Goal: Task Accomplishment & Management: Manage account settings

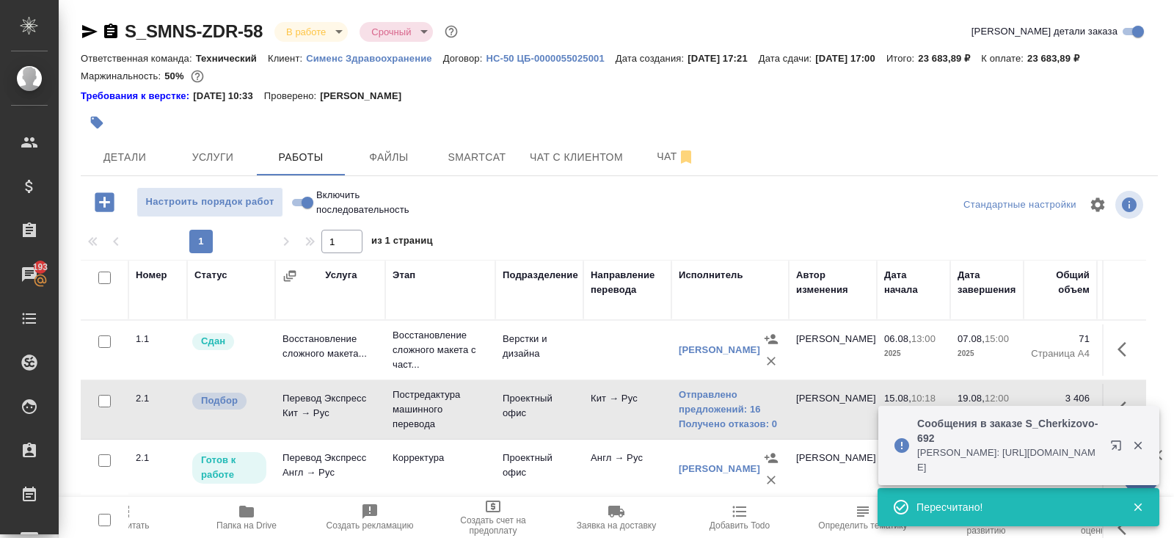
scroll to position [89, 0]
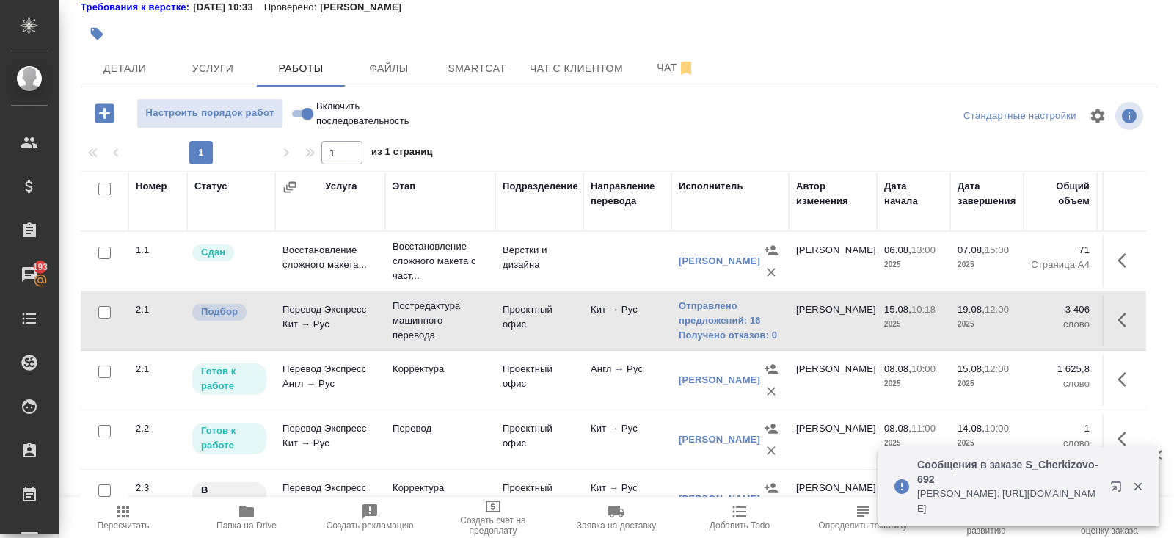
click at [136, 519] on span "Пересчитать" at bounding box center [123, 516] width 106 height 28
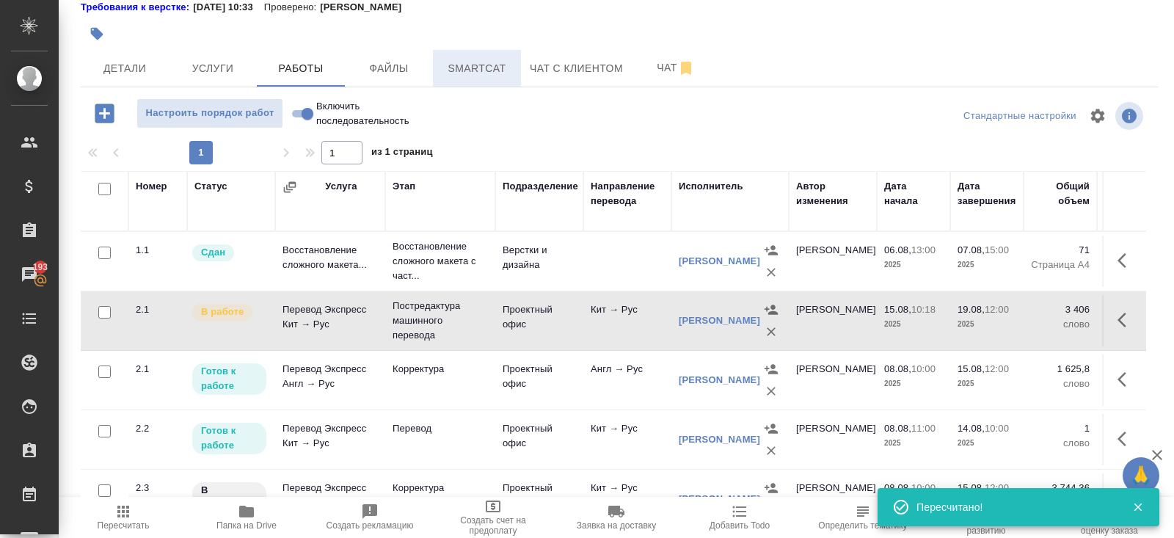
click at [475, 66] on span "Smartcat" at bounding box center [477, 68] width 70 height 18
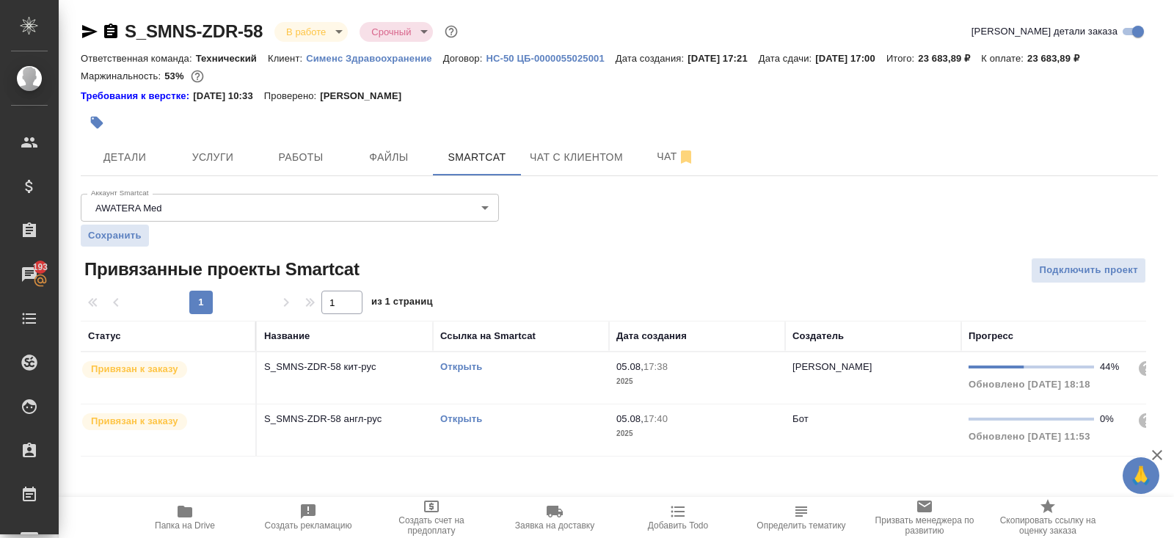
click at [455, 362] on link "Открыть" at bounding box center [461, 366] width 42 height 11
click at [304, 169] on button "Работы" at bounding box center [301, 157] width 88 height 37
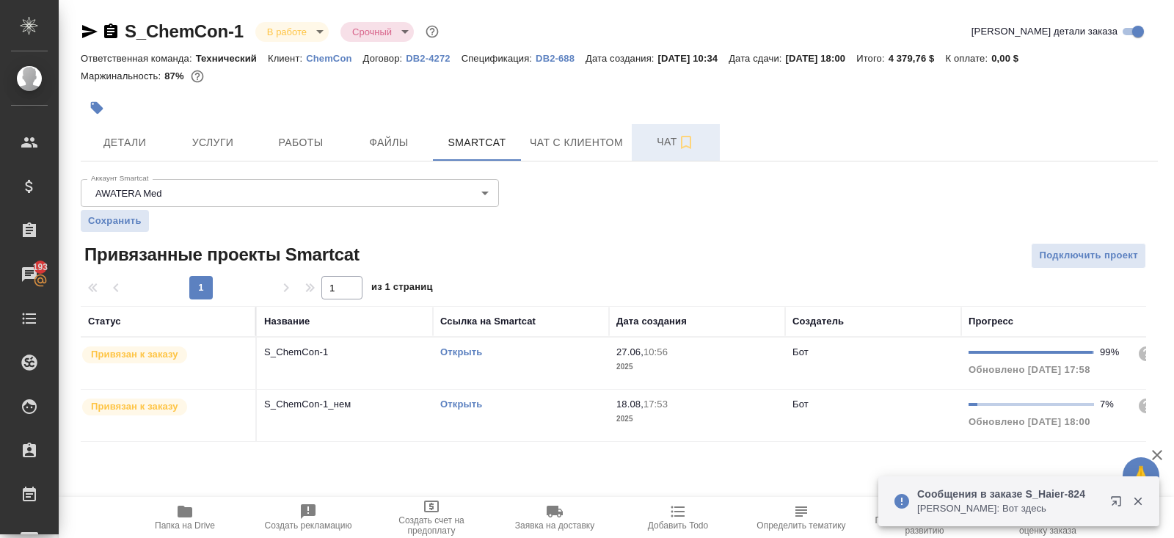
click at [671, 142] on span "Чат" at bounding box center [675, 142] width 70 height 18
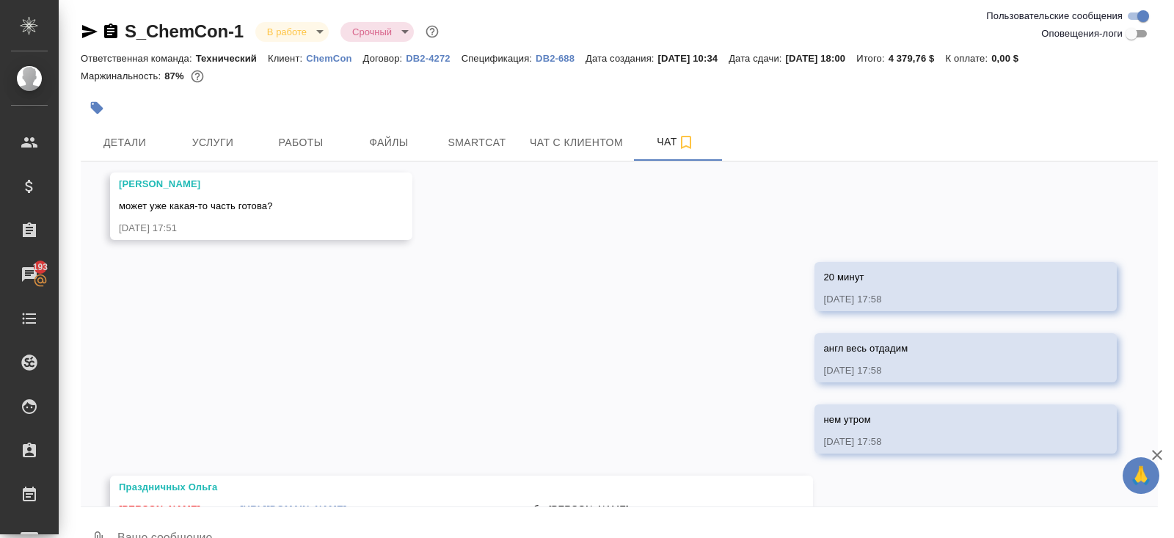
scroll to position [1944, 0]
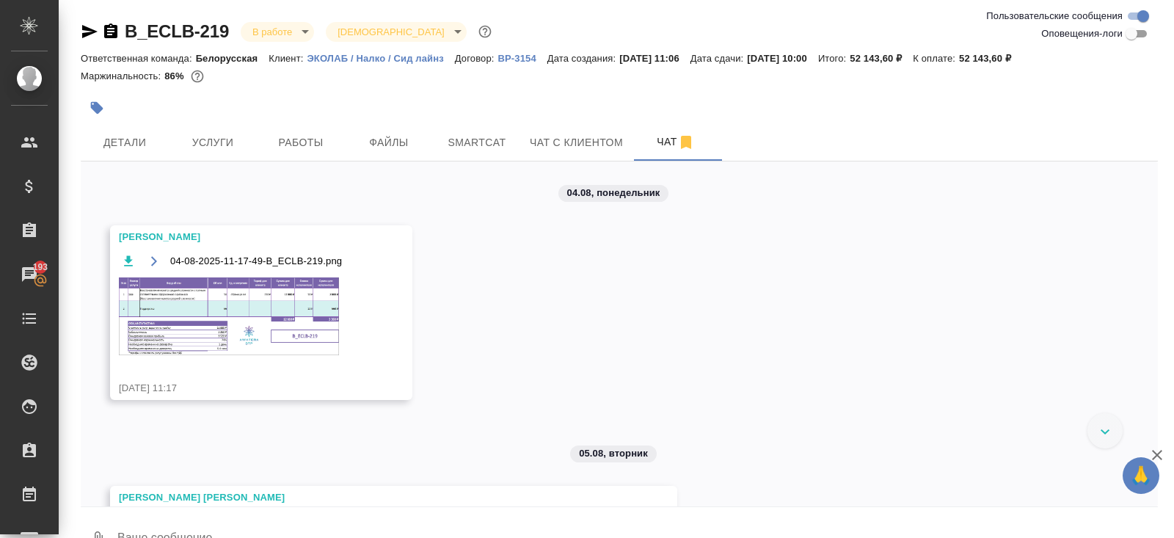
scroll to position [1401, 0]
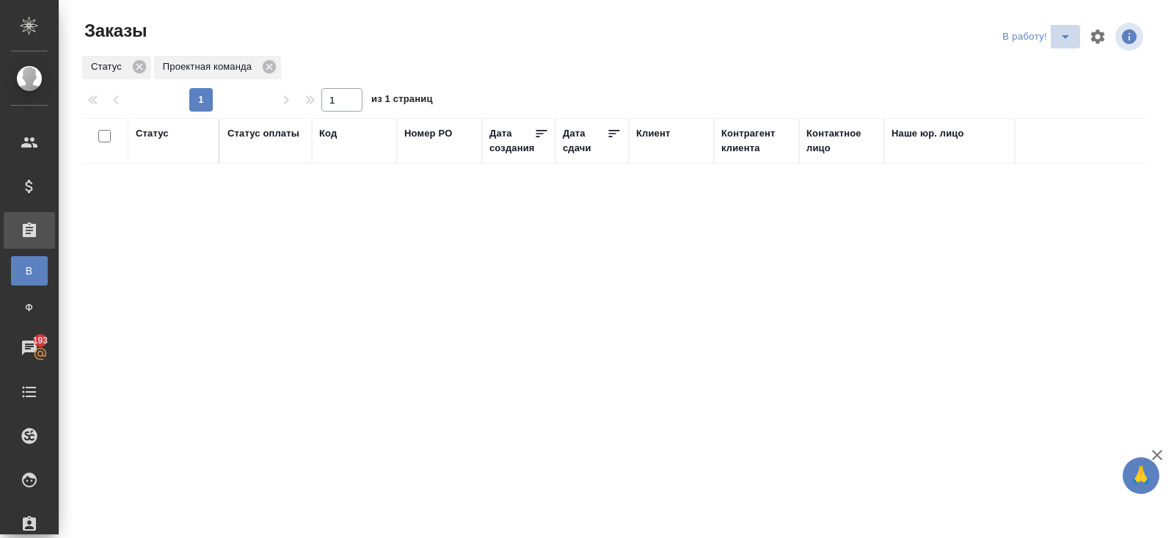
click at [1063, 37] on icon "split button" at bounding box center [1065, 37] width 18 height 18
click at [1058, 56] on li "ПМ" at bounding box center [1038, 65] width 81 height 23
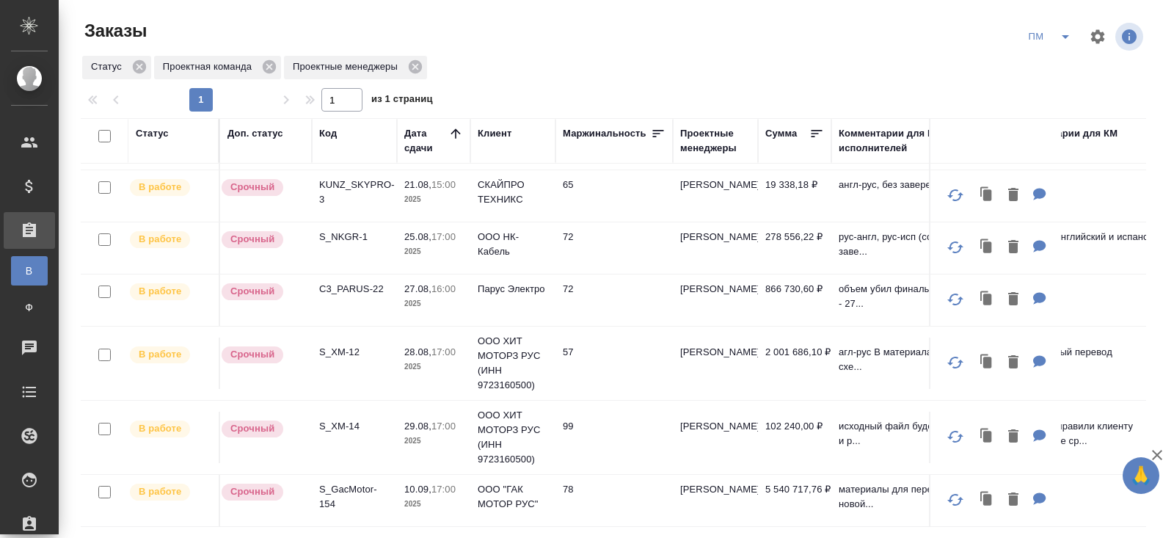
scroll to position [116, 0]
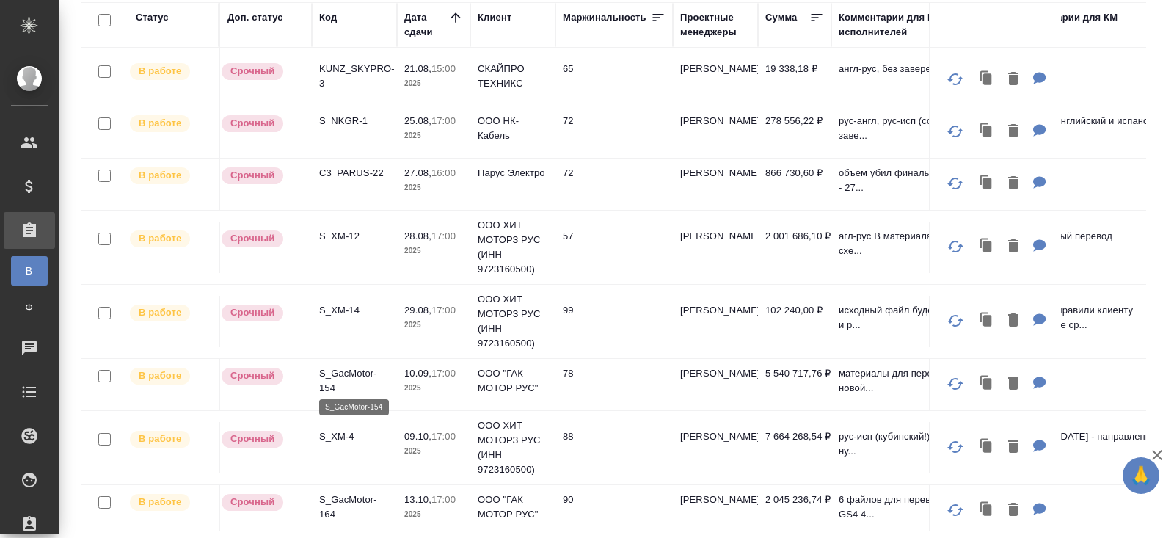
click at [335, 373] on p "S_GacMotor-154" at bounding box center [354, 380] width 70 height 29
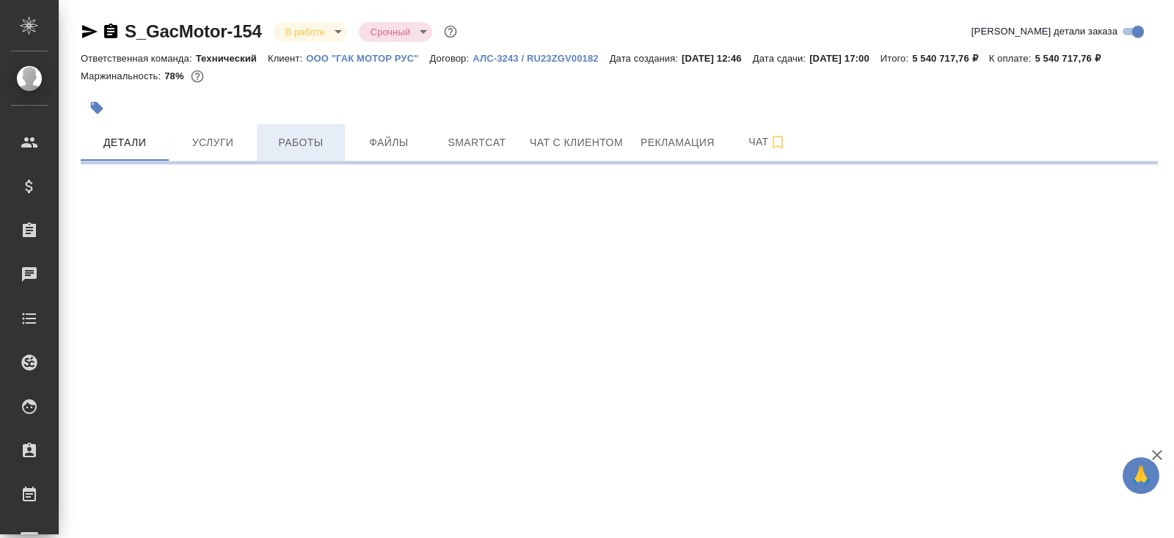
select select "RU"
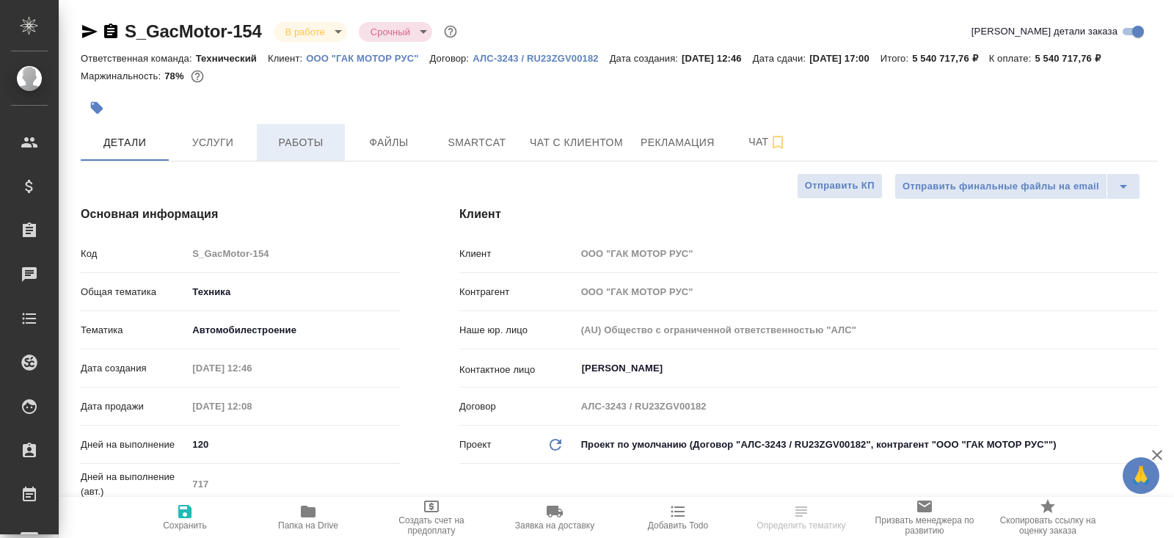
type textarea "x"
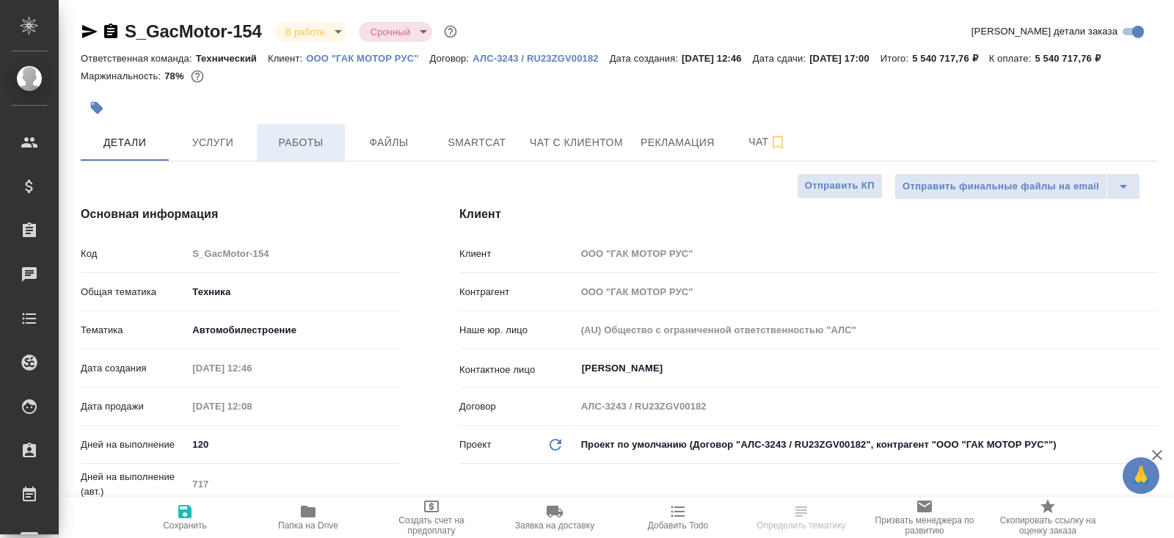
type textarea "x"
click at [296, 152] on span "Работы" at bounding box center [301, 142] width 70 height 18
type textarea "x"
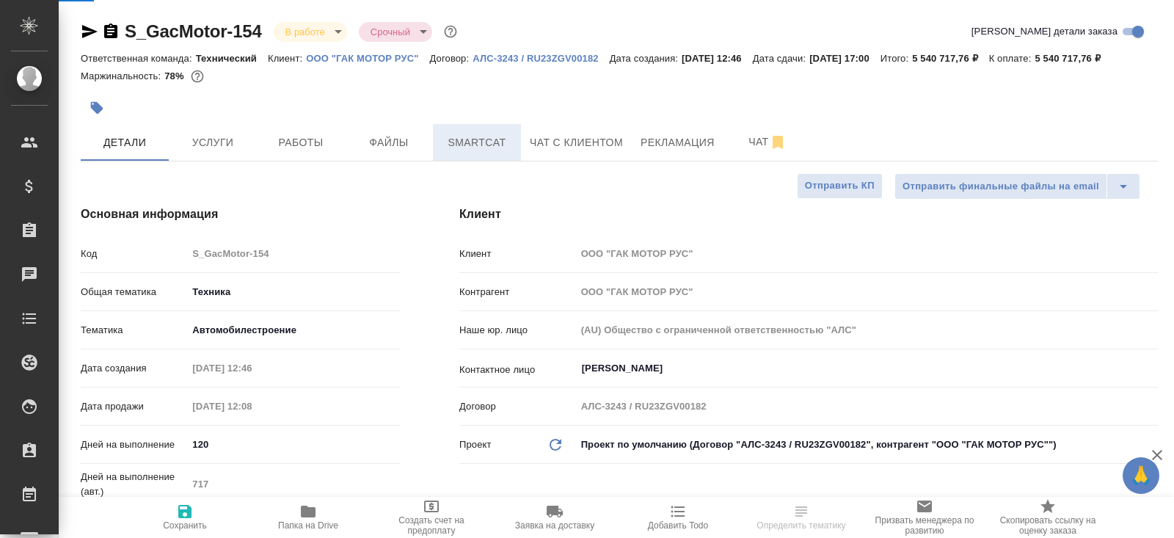
click at [475, 152] on span "Smartcat" at bounding box center [477, 142] width 70 height 18
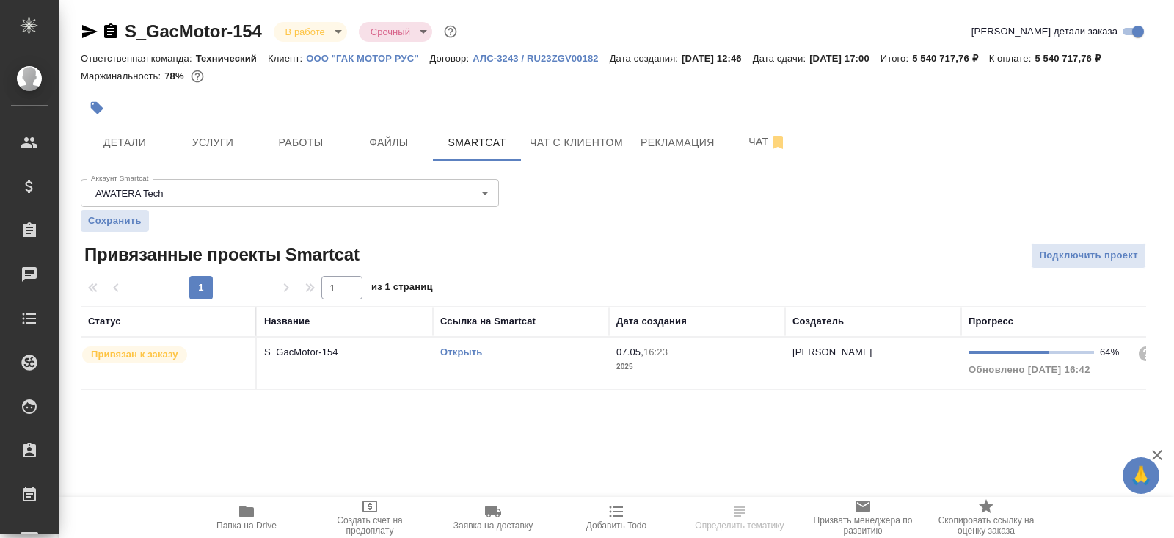
click at [450, 357] on link "Открыть" at bounding box center [461, 351] width 42 height 11
click at [288, 148] on button "Работы" at bounding box center [301, 142] width 88 height 37
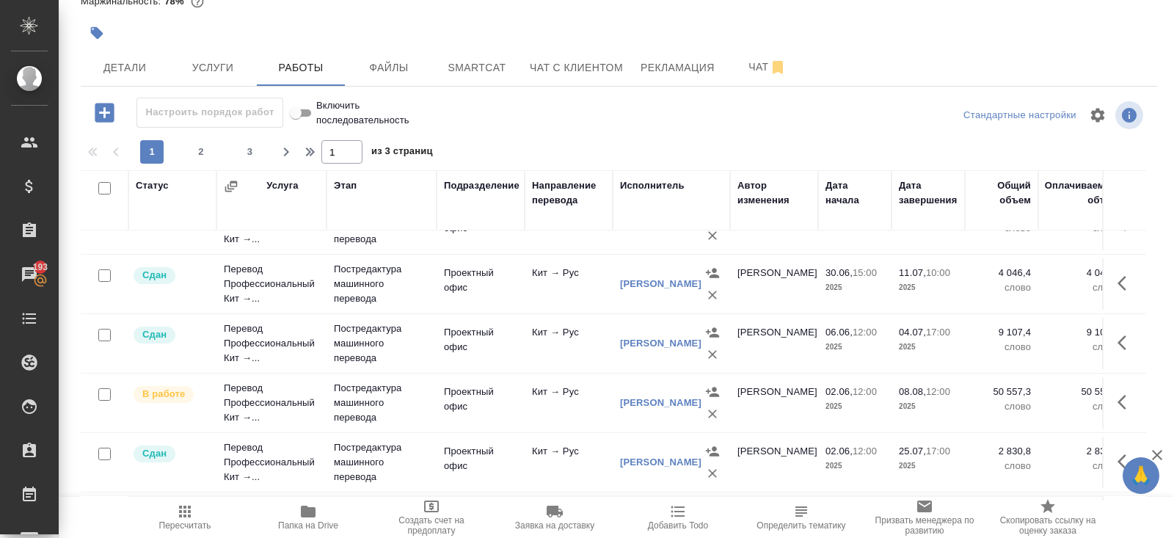
scroll to position [1000, 0]
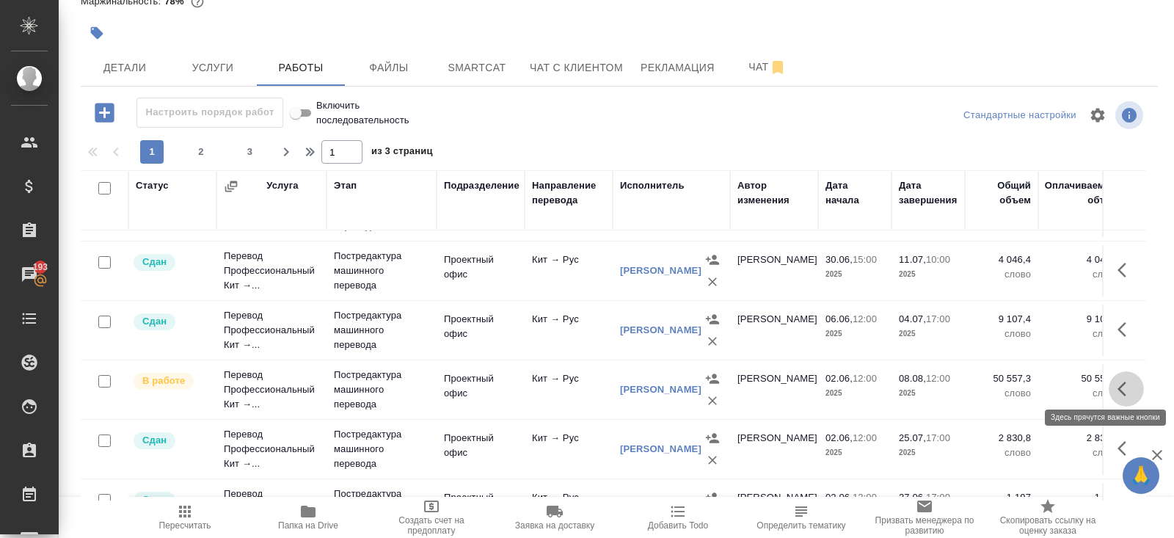
click at [1116, 384] on button "button" at bounding box center [1125, 388] width 35 height 35
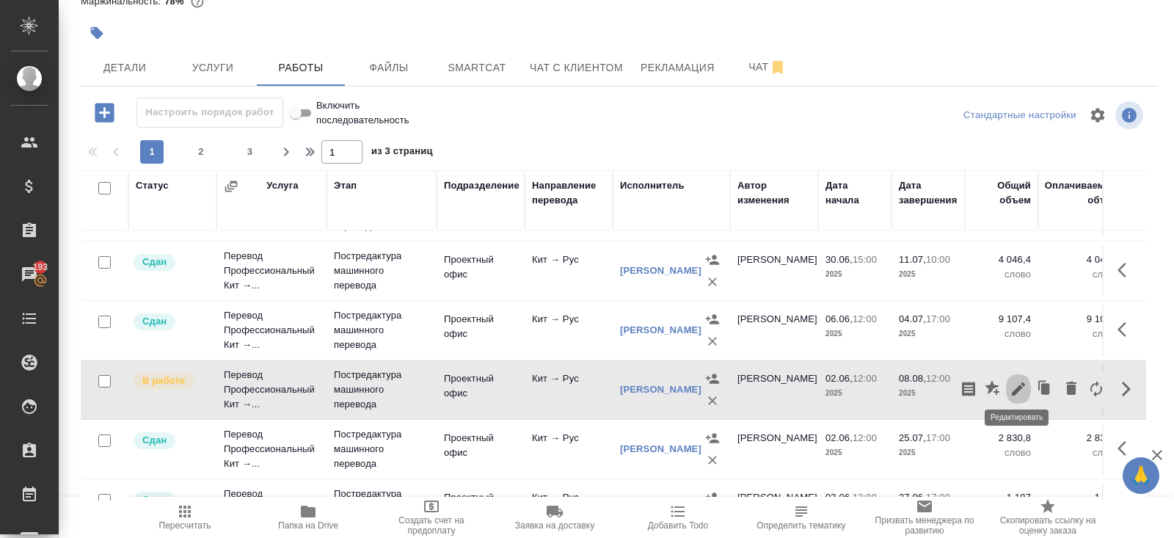
click at [1007, 385] on button "button" at bounding box center [1018, 388] width 25 height 35
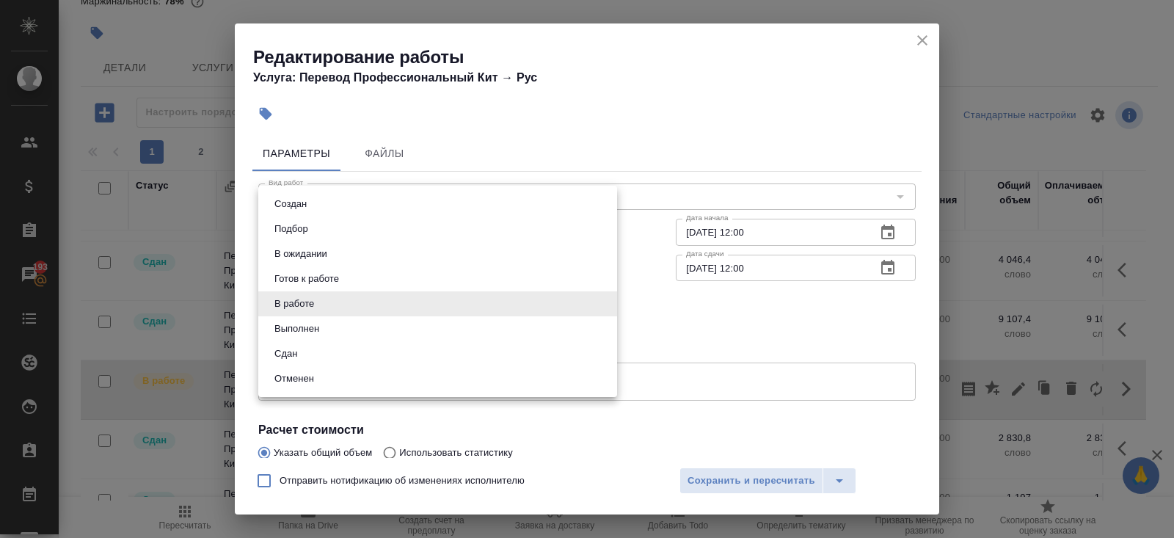
click at [282, 307] on body "🙏 .cls-1 fill:#fff; AWATERA [PERSON_NAME] Клиенты Спецификации Заказы 193 Чаты …" at bounding box center [587, 269] width 1174 height 538
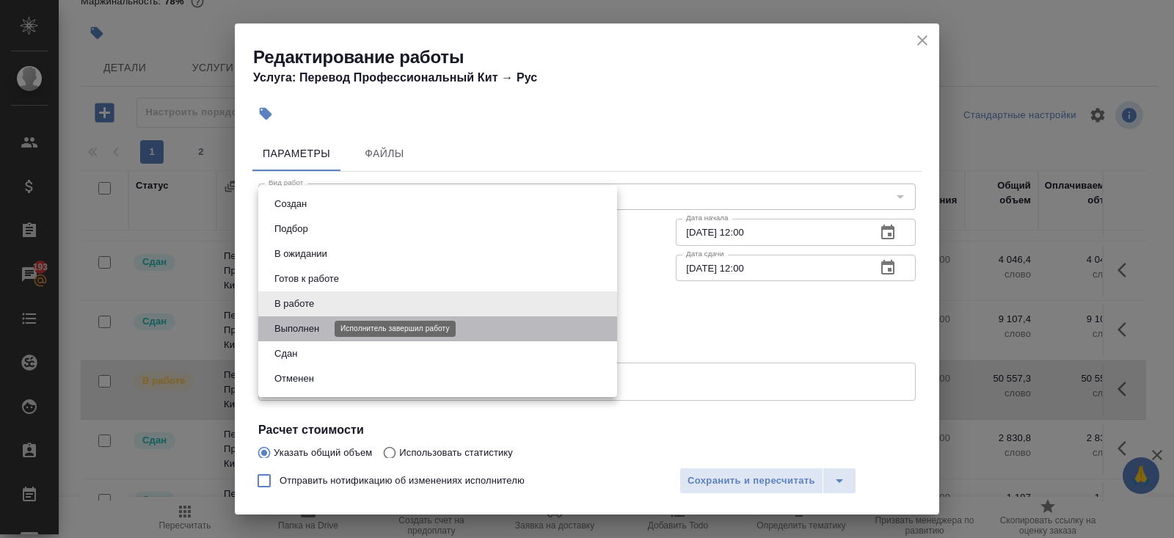
click at [282, 330] on button "Выполнен" at bounding box center [297, 329] width 54 height 16
type input "completed"
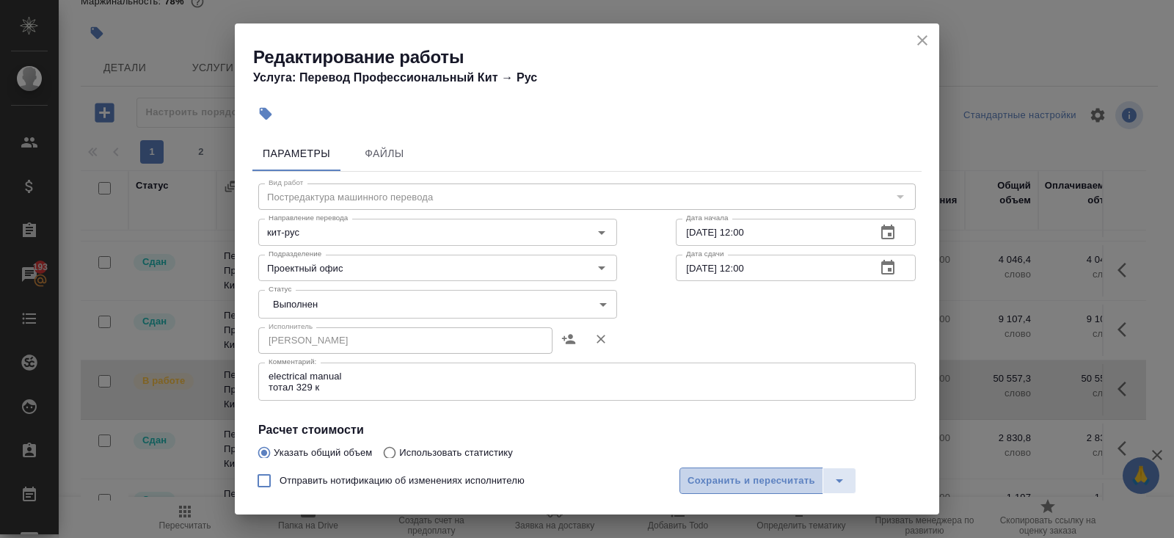
click at [718, 483] on span "Сохранить и пересчитать" at bounding box center [751, 480] width 128 height 17
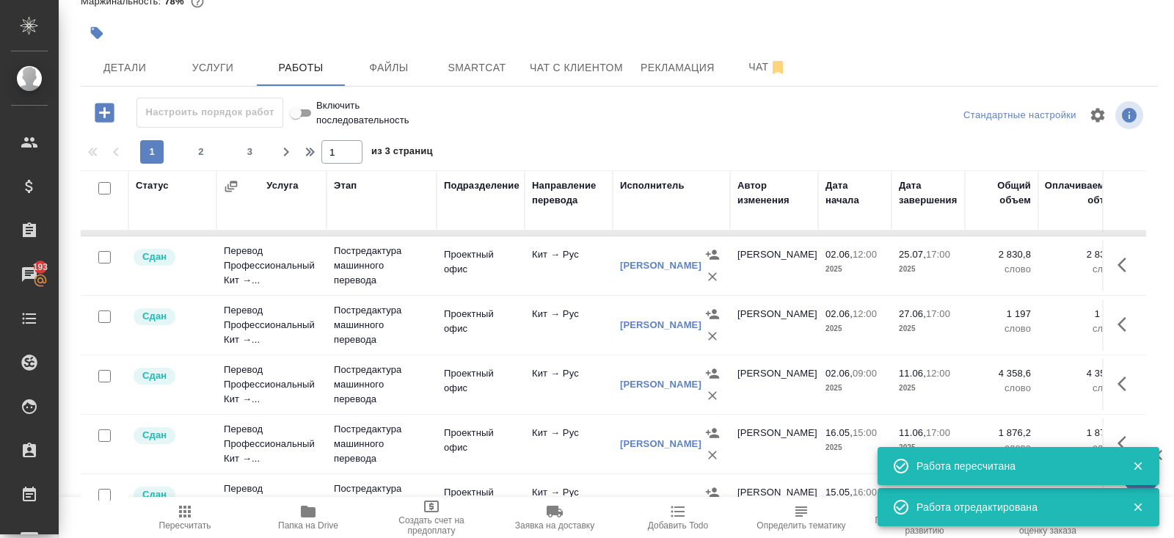
scroll to position [1207, 0]
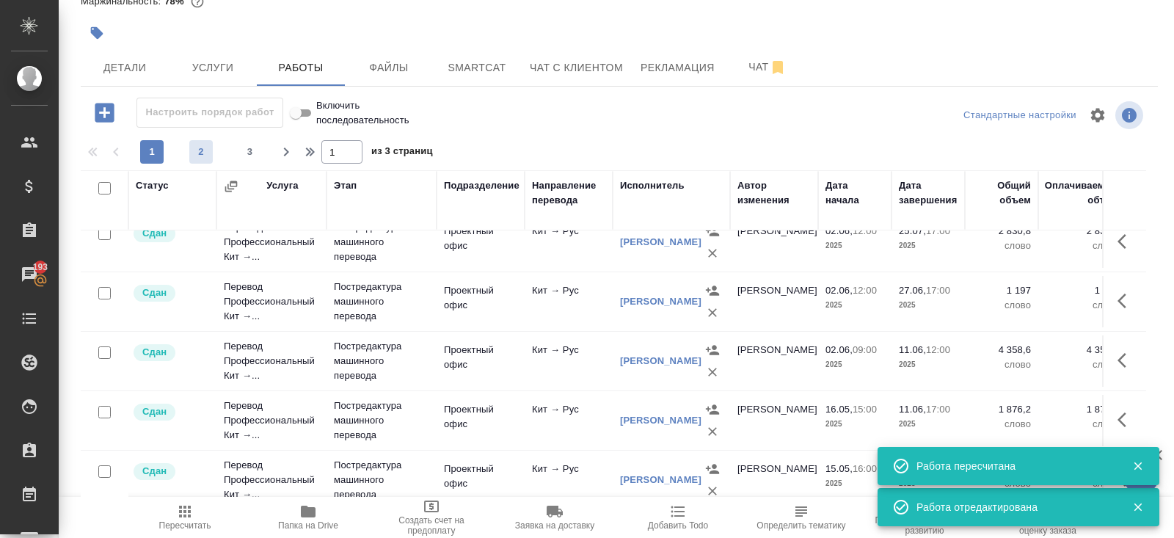
click at [201, 158] on span "2" at bounding box center [200, 151] width 23 height 15
type input "2"
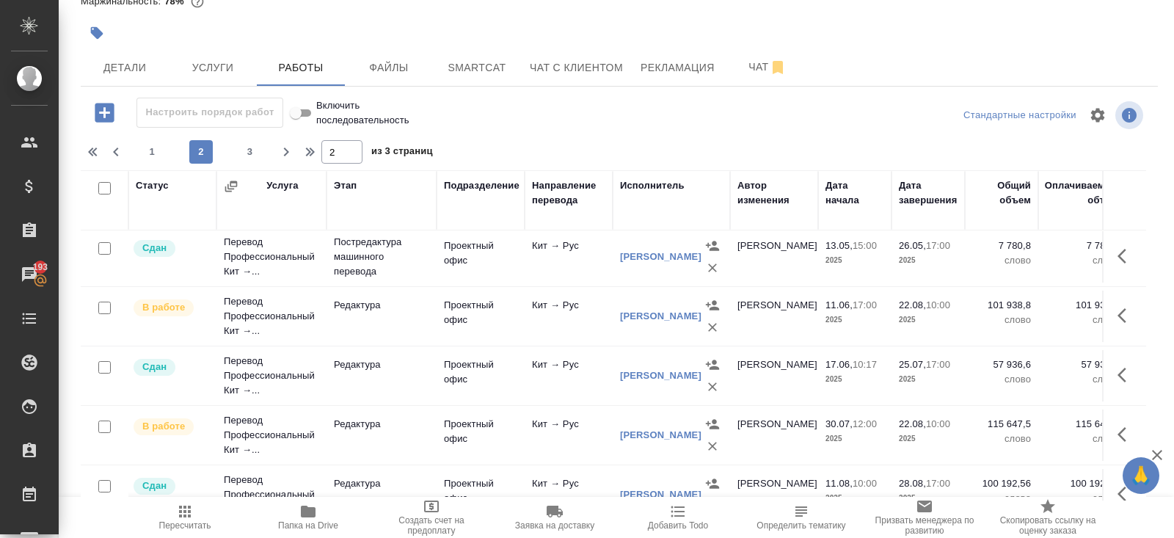
scroll to position [67, 0]
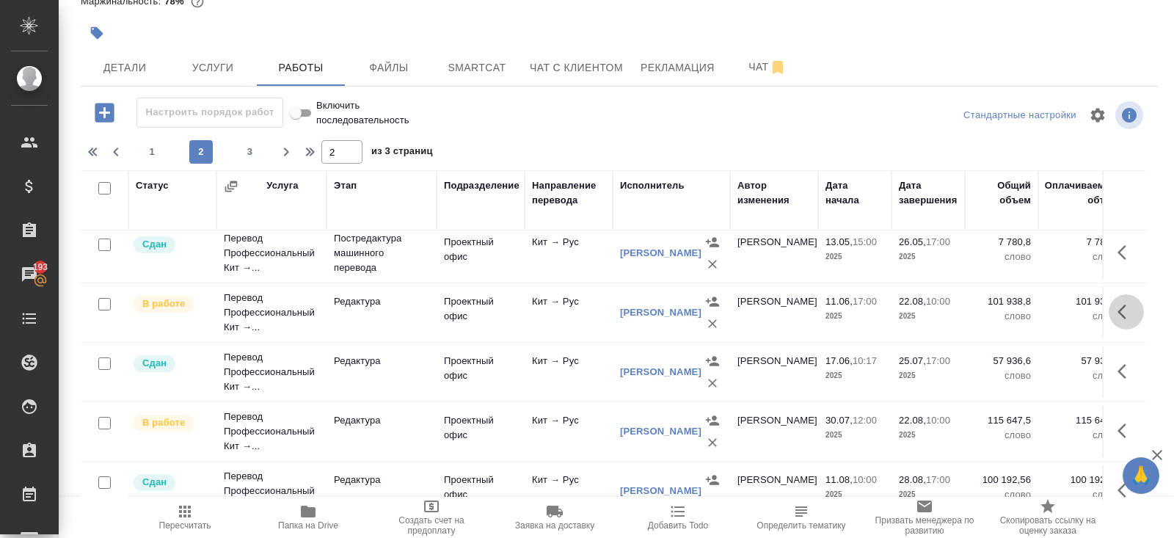
click at [1117, 308] on icon "button" at bounding box center [1126, 312] width 18 height 18
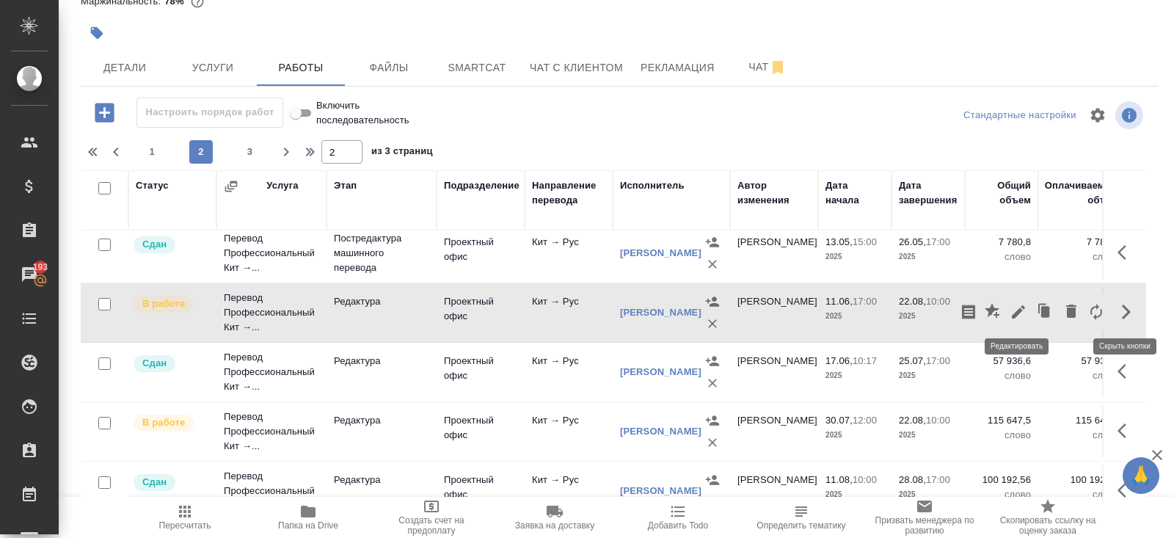
click at [1022, 312] on icon "button" at bounding box center [1018, 312] width 18 height 18
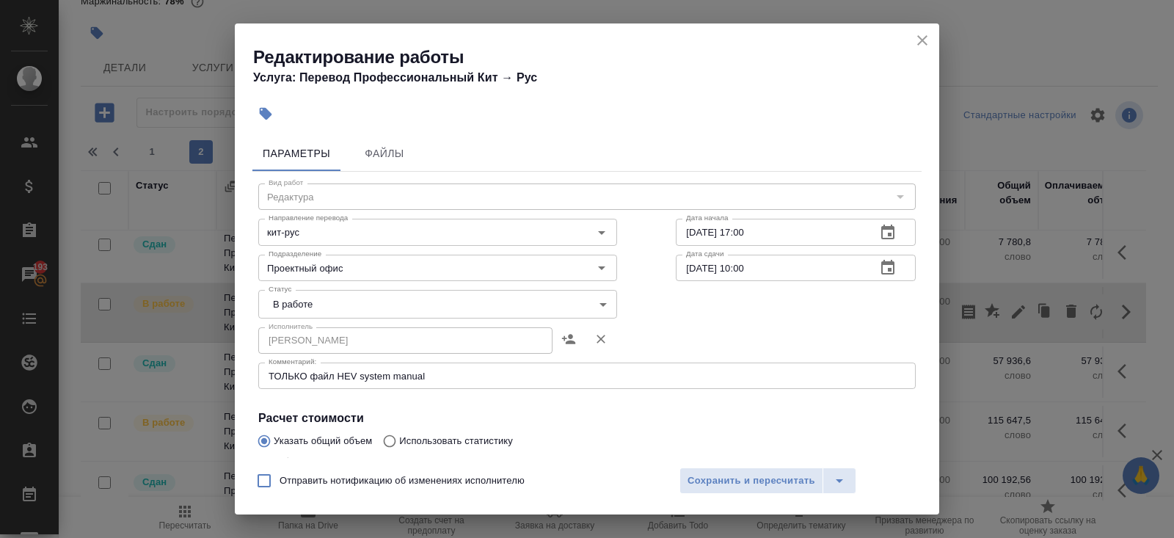
click at [921, 43] on icon "close" at bounding box center [922, 41] width 18 height 18
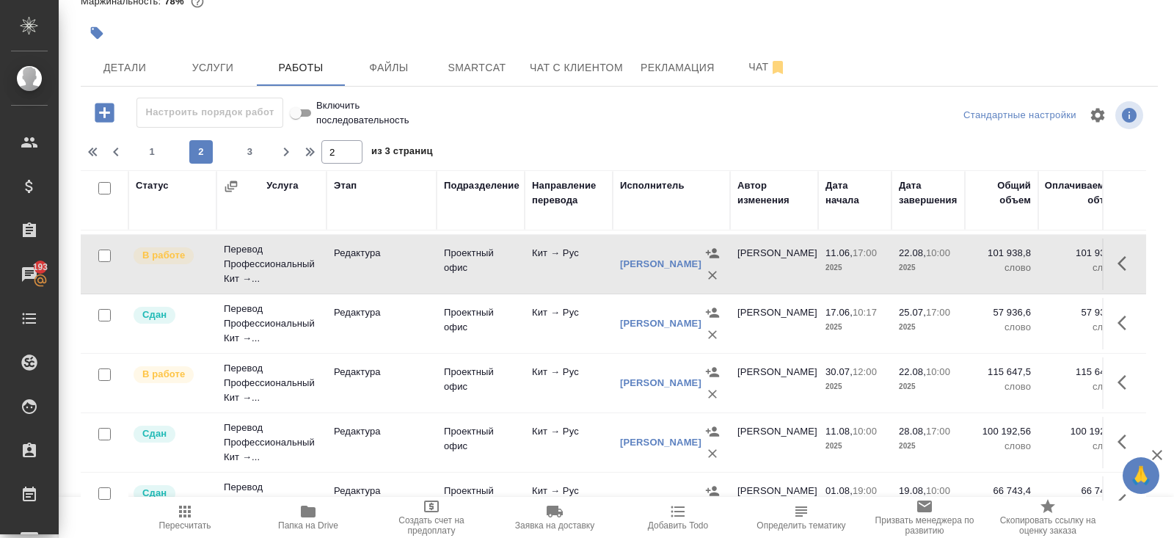
scroll to position [169, 0]
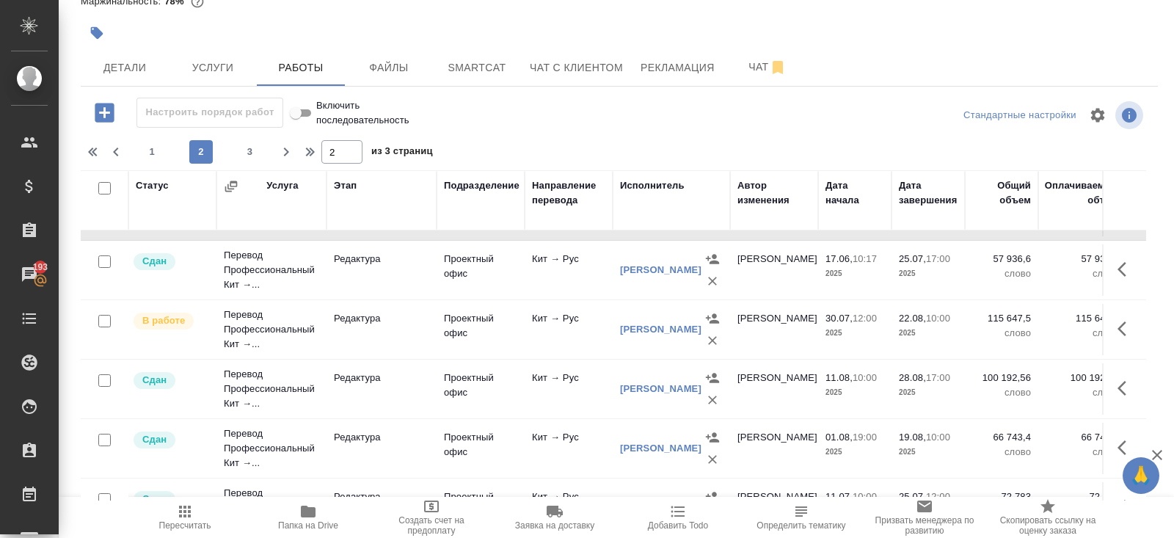
click at [1124, 327] on icon "button" at bounding box center [1126, 329] width 18 height 18
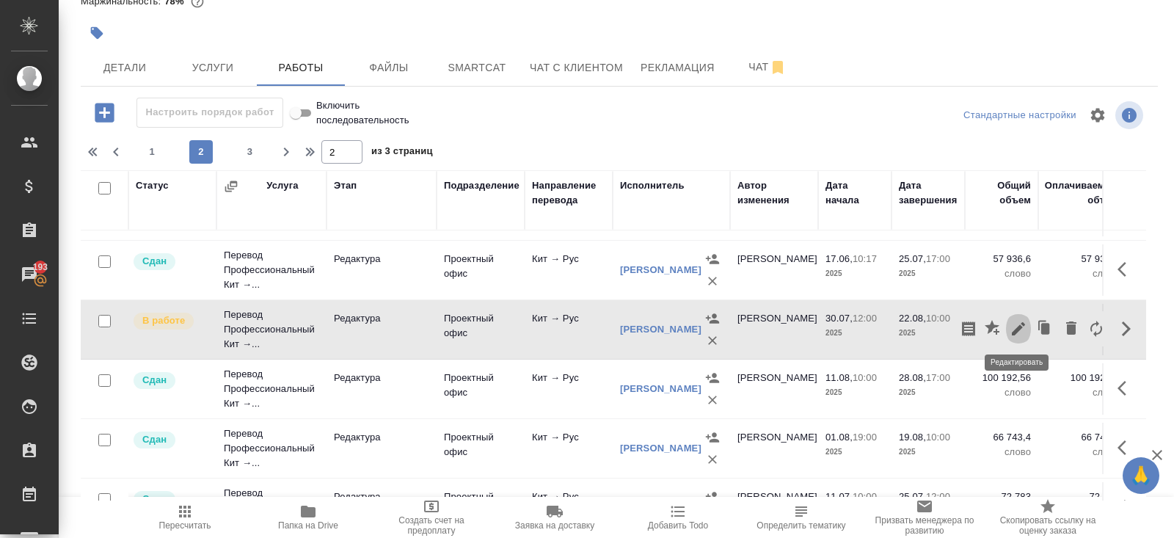
click at [1023, 326] on icon "button" at bounding box center [1018, 329] width 18 height 18
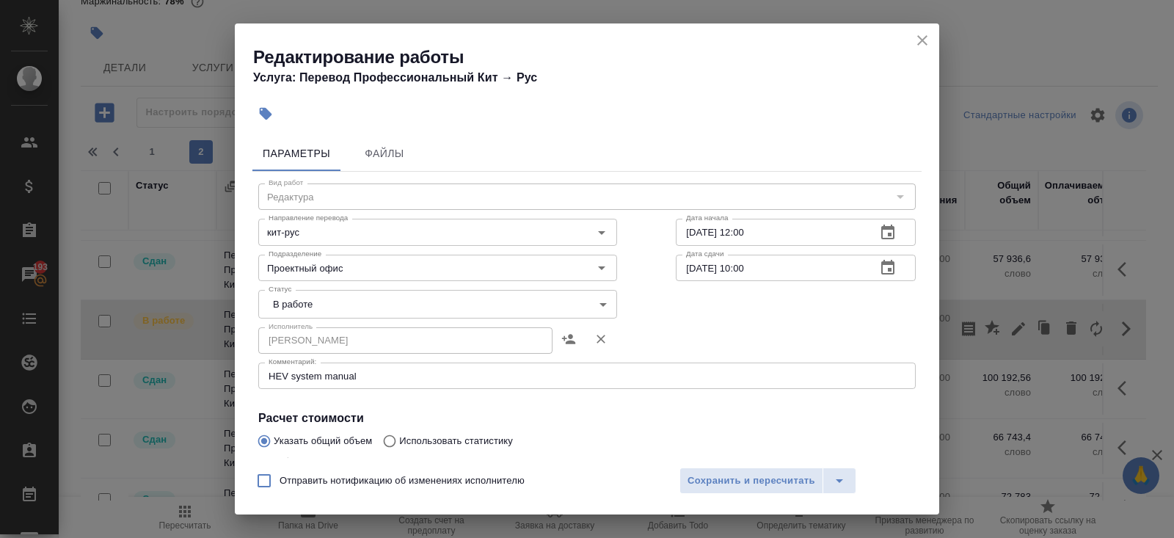
click at [924, 38] on icon "close" at bounding box center [922, 40] width 10 height 10
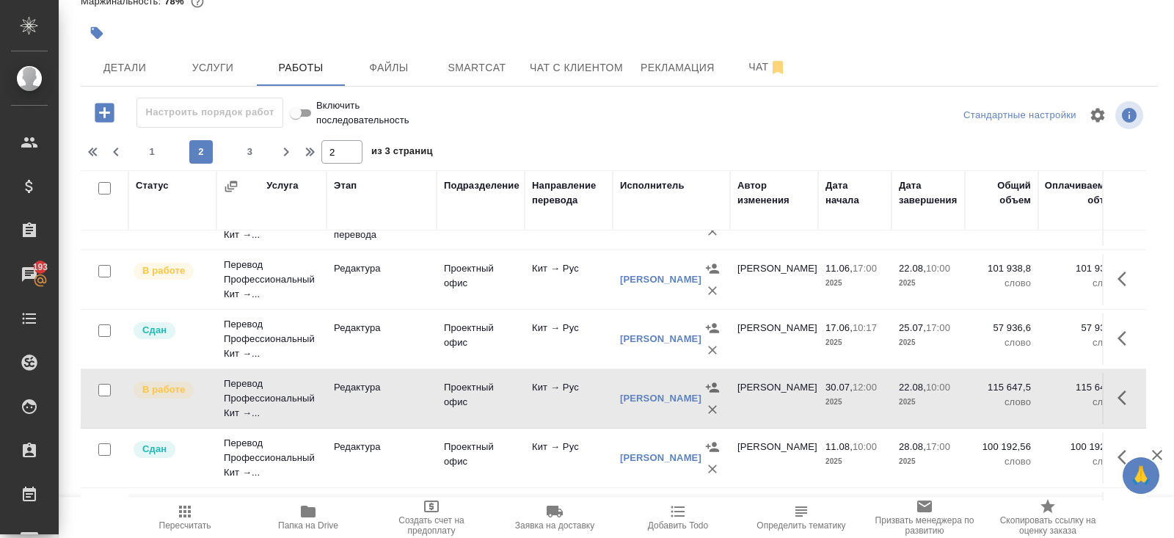
scroll to position [101, 0]
click at [1121, 275] on icon "button" at bounding box center [1126, 277] width 18 height 18
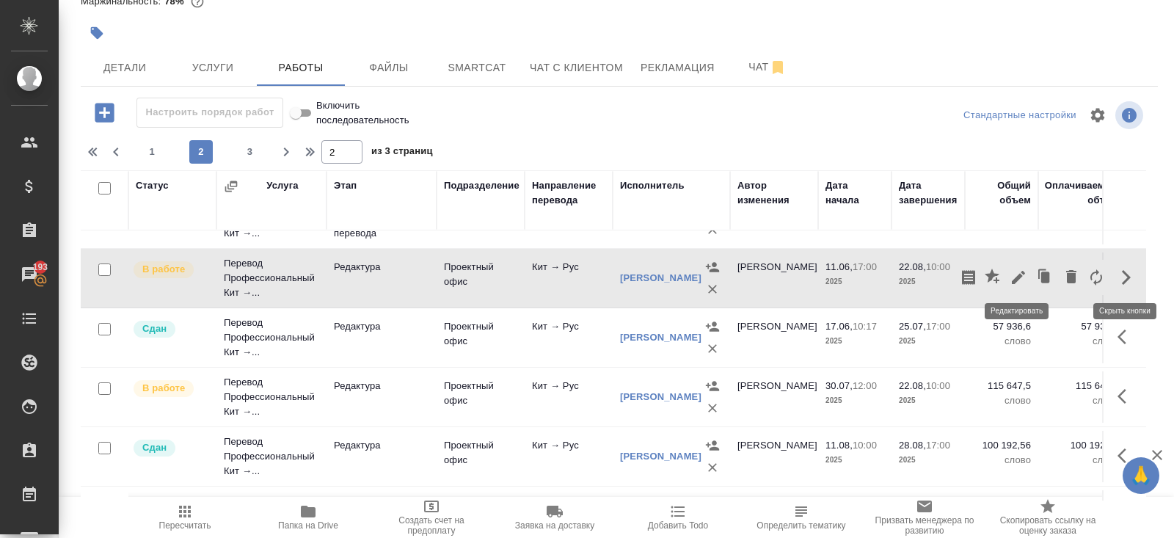
click at [1022, 277] on icon "button" at bounding box center [1018, 277] width 18 height 18
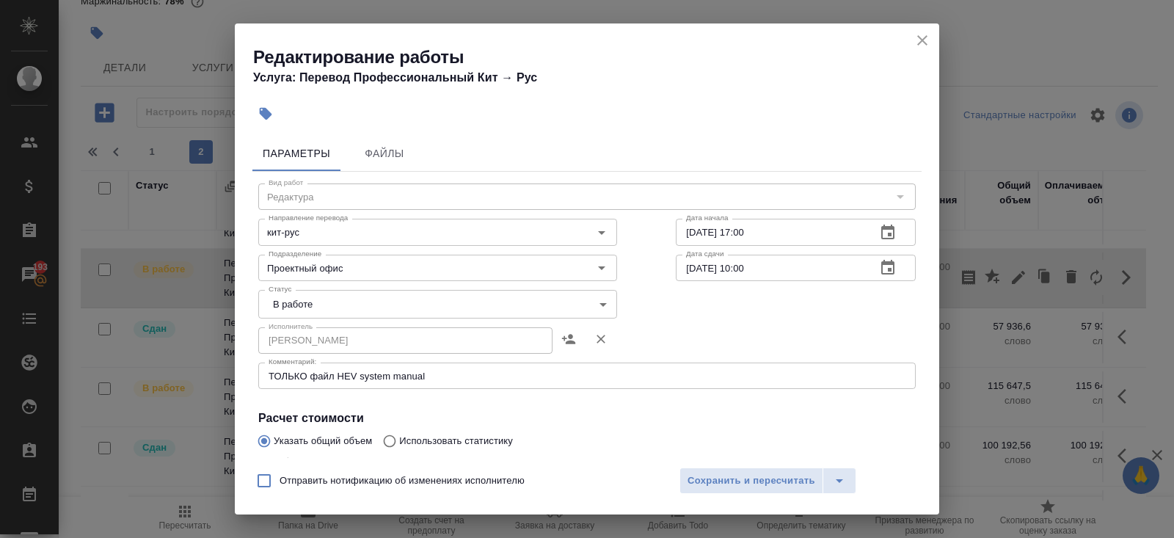
click at [921, 40] on icon "close" at bounding box center [922, 40] width 10 height 10
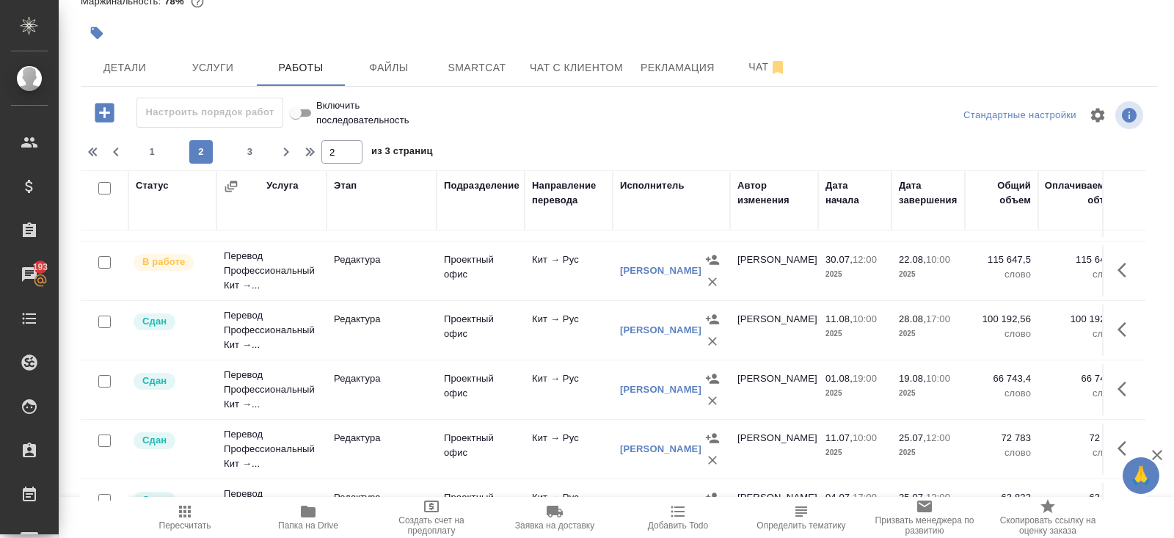
scroll to position [235, 0]
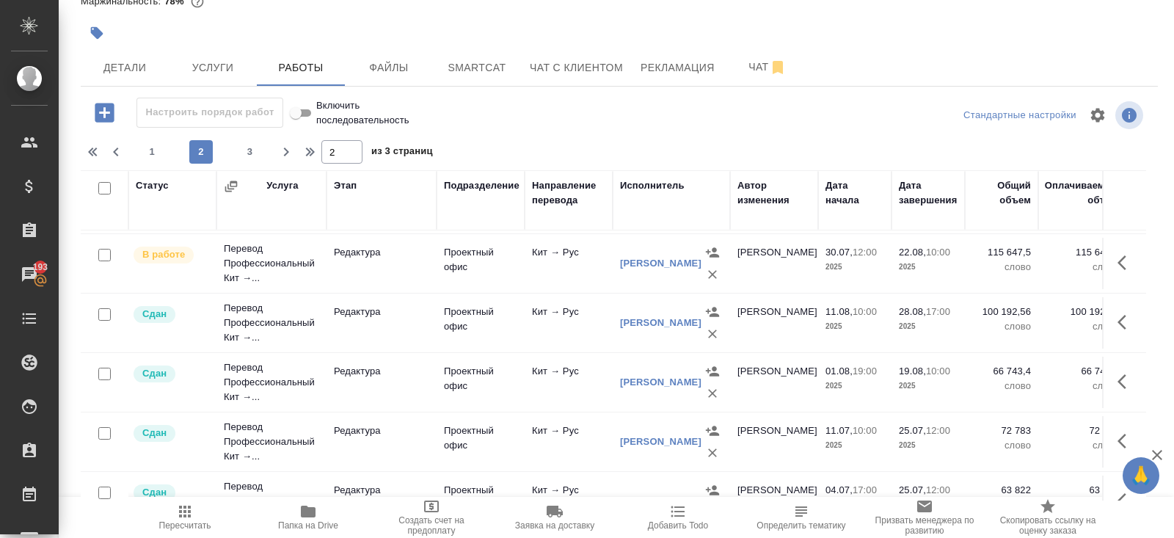
click at [1127, 321] on icon "button" at bounding box center [1126, 322] width 18 height 18
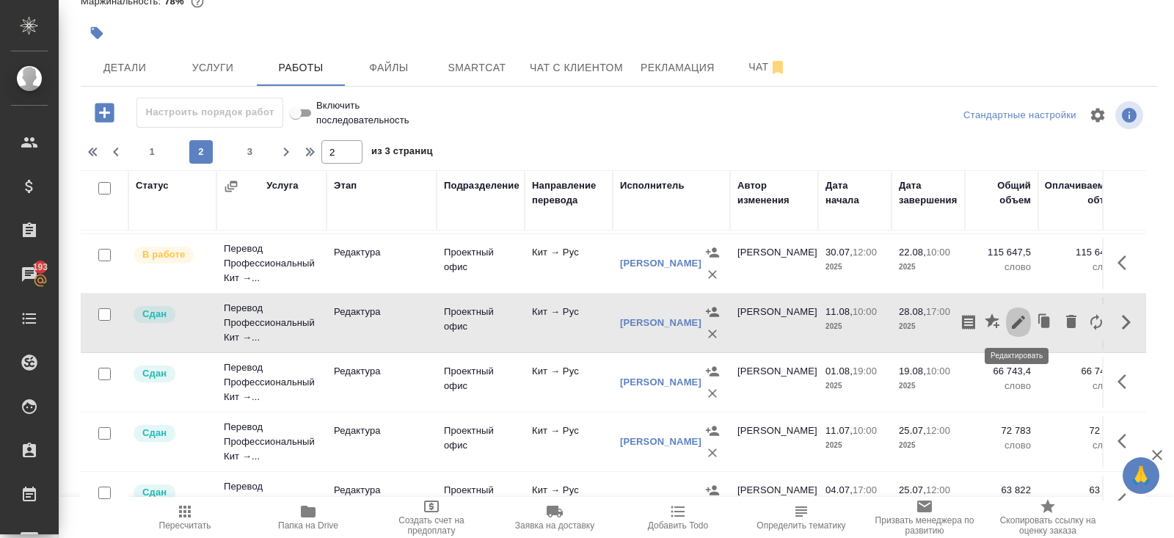
click at [1012, 324] on icon "button" at bounding box center [1017, 321] width 13 height 13
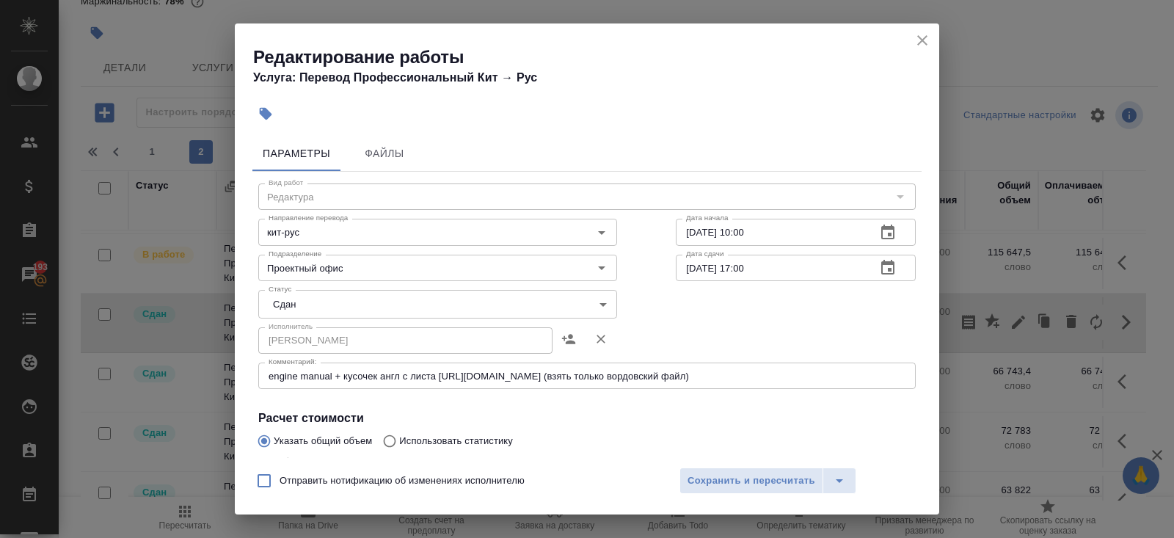
drag, startPoint x: 922, startPoint y: 42, endPoint x: 910, endPoint y: 140, distance: 99.0
click at [922, 42] on icon "close" at bounding box center [922, 41] width 18 height 18
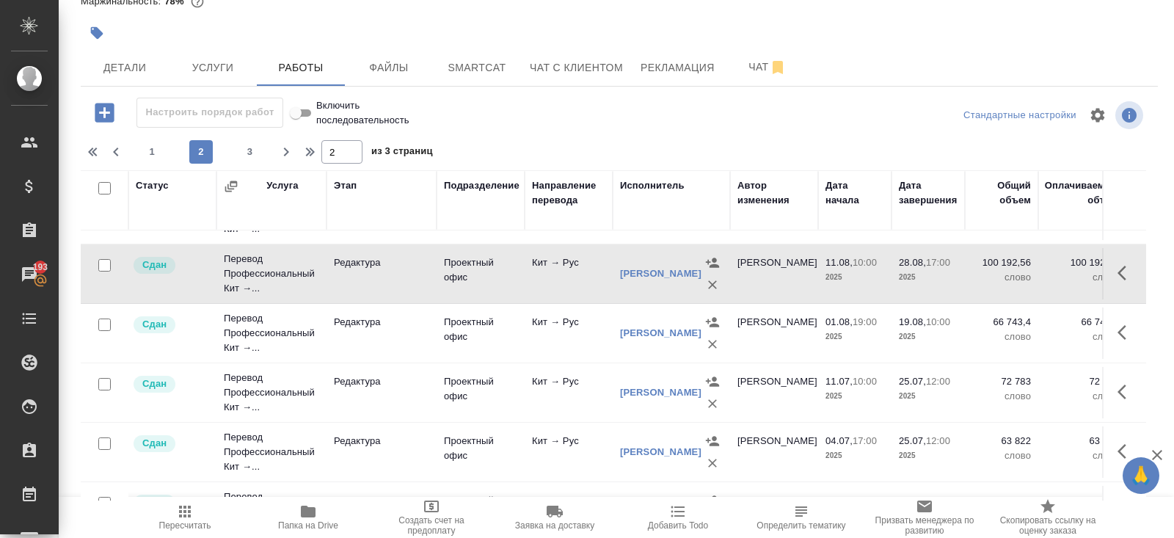
scroll to position [274, 0]
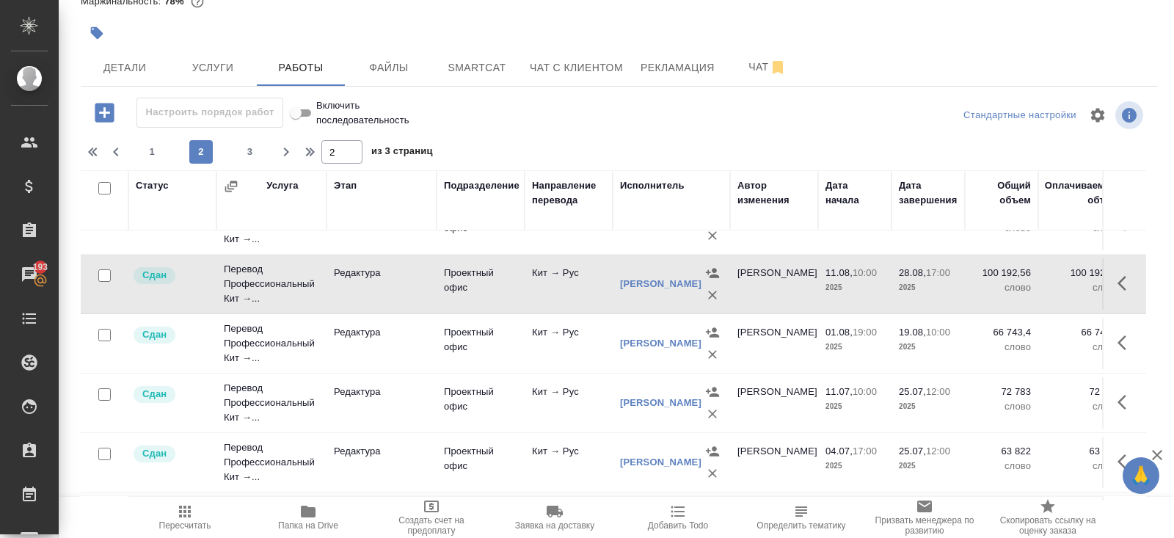
click at [1130, 343] on icon "button" at bounding box center [1126, 343] width 18 height 18
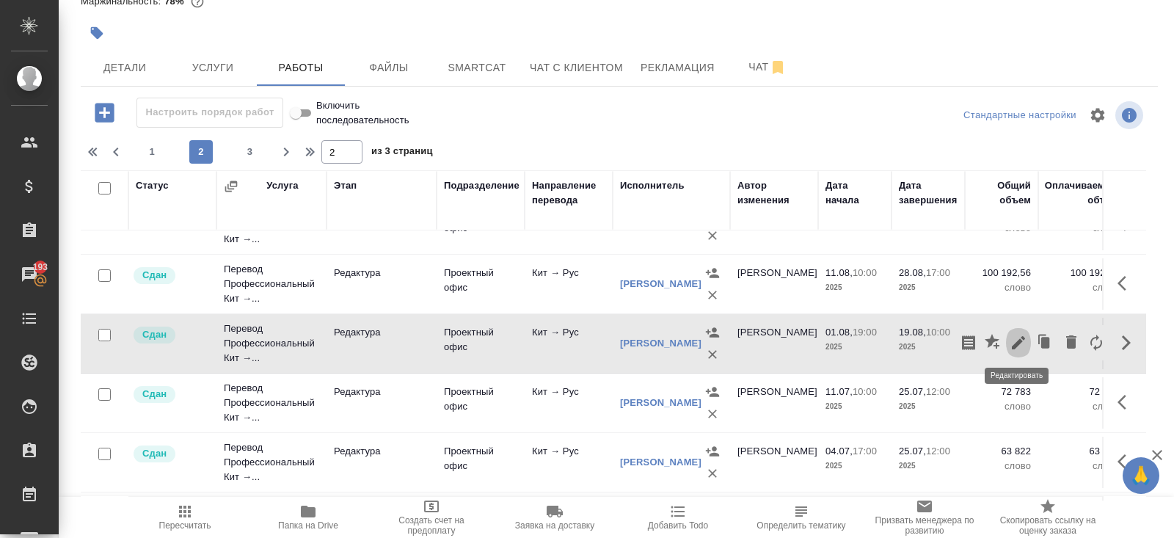
click at [1017, 346] on icon "button" at bounding box center [1018, 343] width 18 height 18
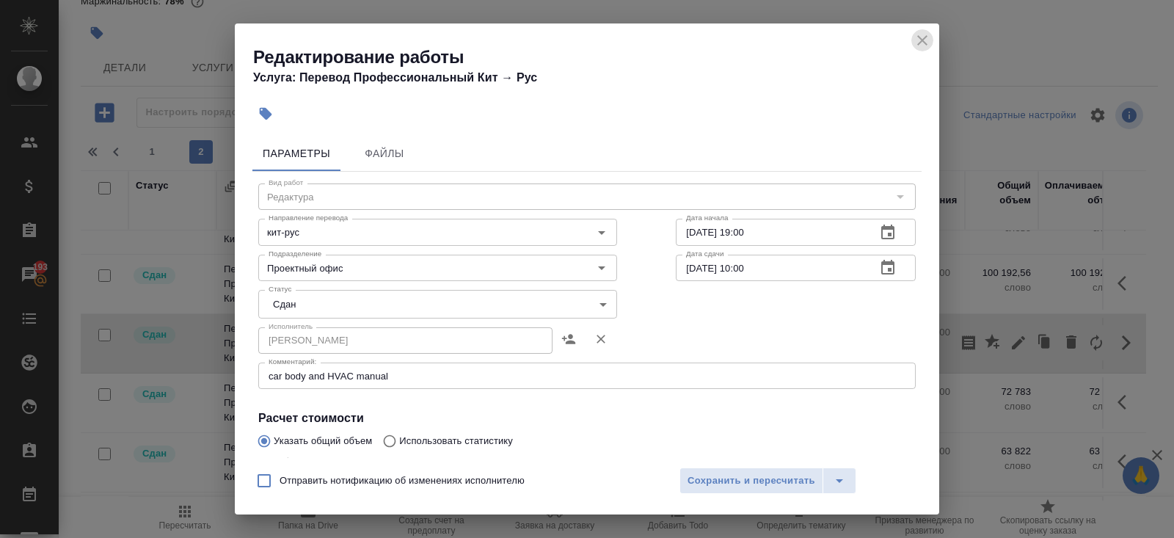
click at [921, 44] on icon "close" at bounding box center [922, 41] width 18 height 18
